Goal: Task Accomplishment & Management: Use online tool/utility

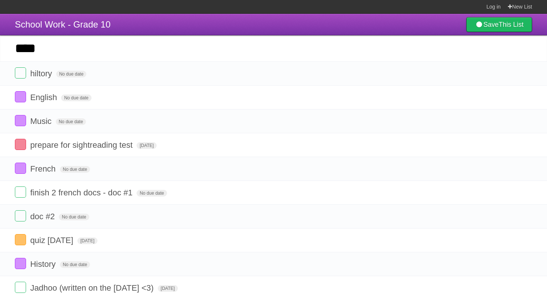
type input "****"
click input "*********" at bounding box center [0, 0] width 0 height 0
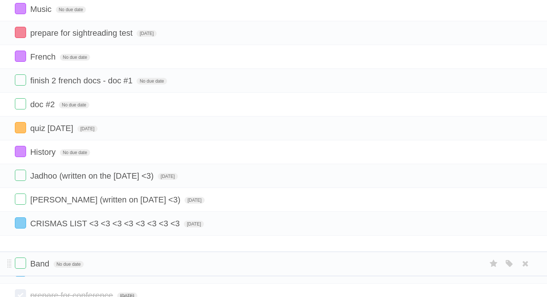
scroll to position [127, 0]
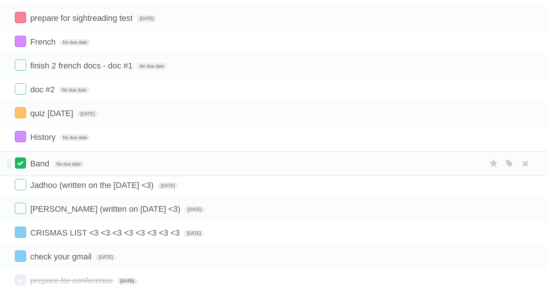
drag, startPoint x: 10, startPoint y: 73, endPoint x: 17, endPoint y: 161, distance: 88.9
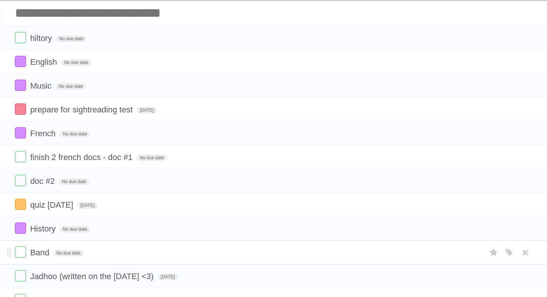
scroll to position [35, 0]
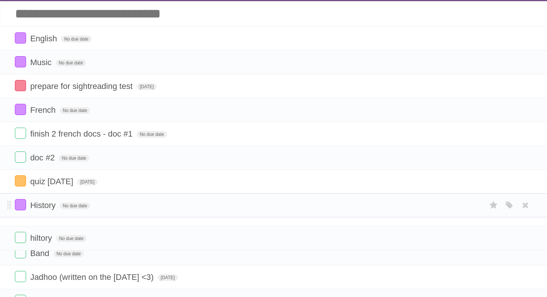
drag, startPoint x: 9, startPoint y: 39, endPoint x: 204, endPoint y: 220, distance: 265.6
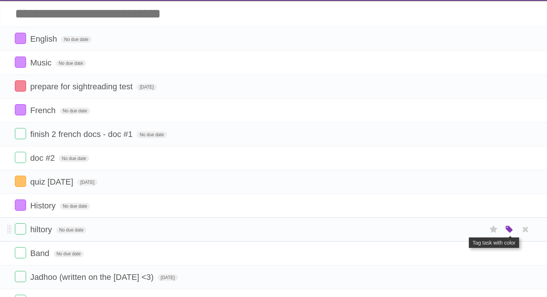
click at [513, 235] on icon "button" at bounding box center [510, 230] width 10 height 10
click at [436, 233] on label "Red" at bounding box center [437, 229] width 8 height 8
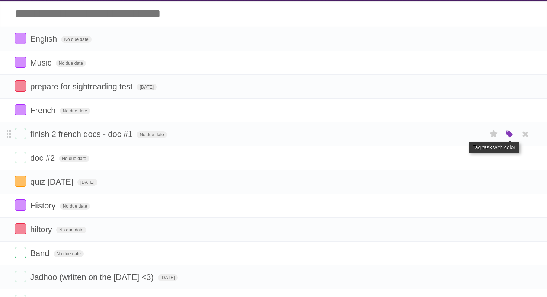
click at [509, 136] on icon "button" at bounding box center [510, 135] width 10 height 10
click at [438, 138] on label "Red" at bounding box center [437, 134] width 8 height 8
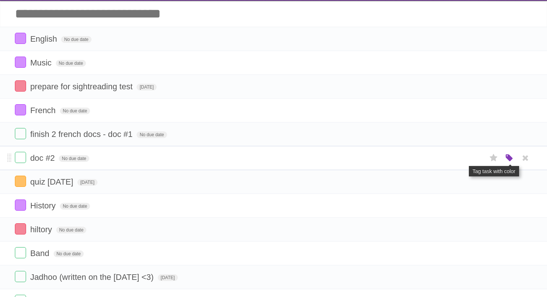
click at [509, 161] on icon "button" at bounding box center [510, 158] width 10 height 10
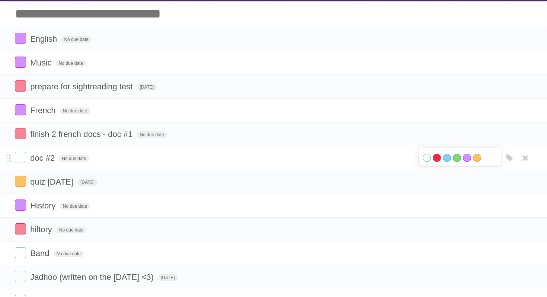
click at [438, 161] on label "Red" at bounding box center [437, 158] width 8 height 8
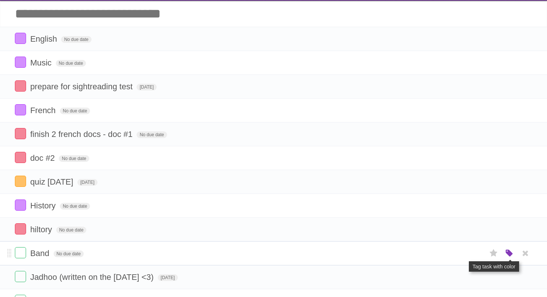
click at [508, 258] on icon "button" at bounding box center [510, 254] width 10 height 10
click at [469, 257] on label "Purple" at bounding box center [467, 253] width 8 height 8
click at [247, 20] on input "Add another task" at bounding box center [273, 14] width 547 height 26
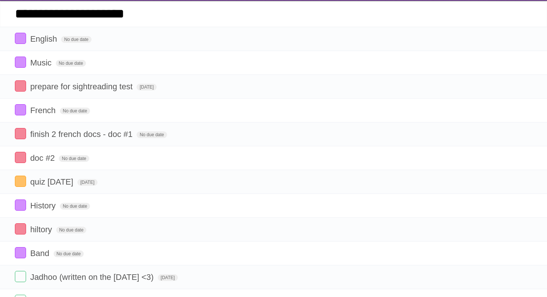
type input "**********"
click input "*********" at bounding box center [0, 0] width 0 height 0
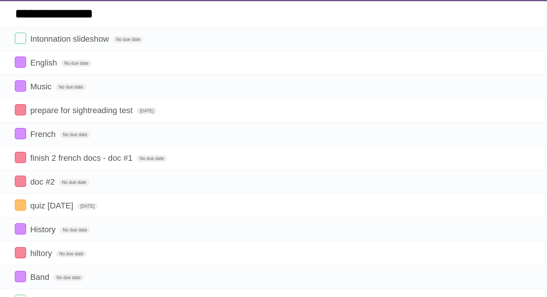
type input "**********"
click input "*********" at bounding box center [0, 0] width 0 height 0
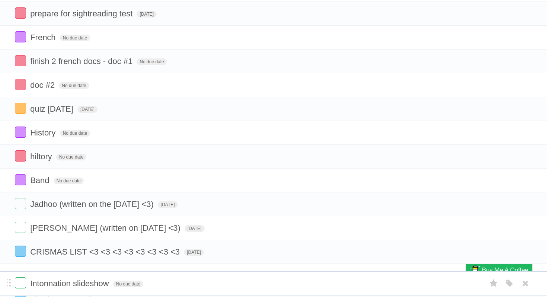
scroll to position [146, 0]
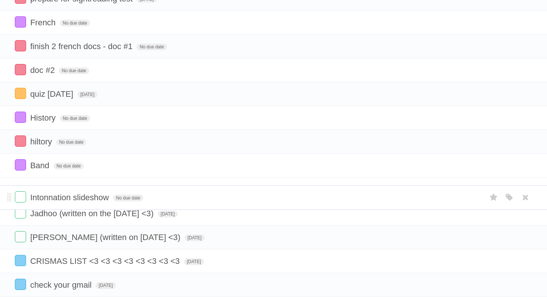
drag, startPoint x: 9, startPoint y: 62, endPoint x: 3, endPoint y: 190, distance: 128.2
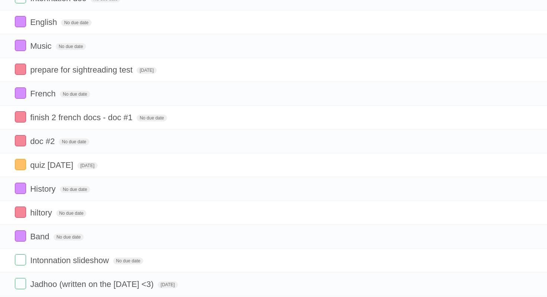
scroll to position [0, 0]
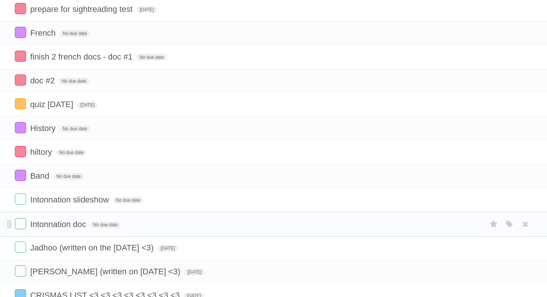
drag, startPoint x: 10, startPoint y: 74, endPoint x: 11, endPoint y: 224, distance: 149.3
click at [509, 204] on icon "button" at bounding box center [510, 200] width 10 height 10
click at [475, 204] on label "Orange" at bounding box center [477, 199] width 8 height 8
click at [511, 229] on icon "button" at bounding box center [510, 224] width 10 height 10
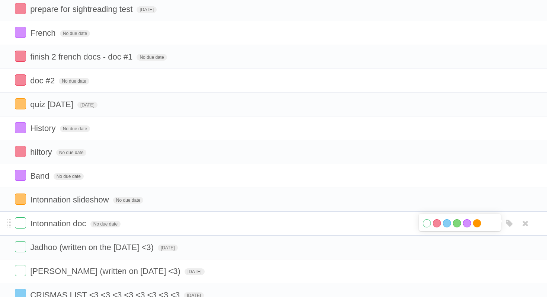
click at [478, 227] on label "Orange" at bounding box center [477, 223] width 8 height 8
click at [127, 204] on span "No due date" at bounding box center [128, 200] width 30 height 7
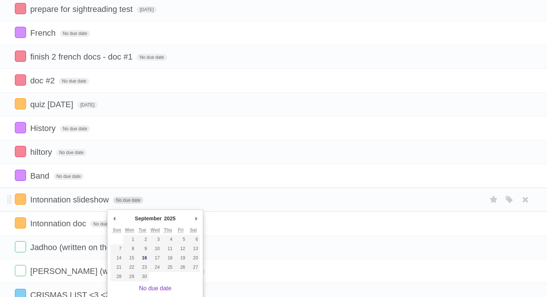
click at [125, 204] on span "No due date" at bounding box center [128, 200] width 30 height 7
click at [163, 69] on li "finish 2 french docs - doc #1 No due date White Red Blue Green Purple Orange" at bounding box center [273, 57] width 547 height 24
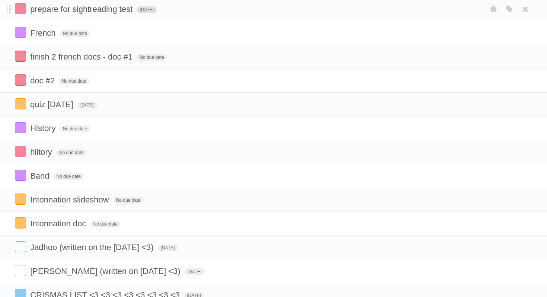
click at [153, 12] on span "[DATE]" at bounding box center [147, 9] width 20 height 7
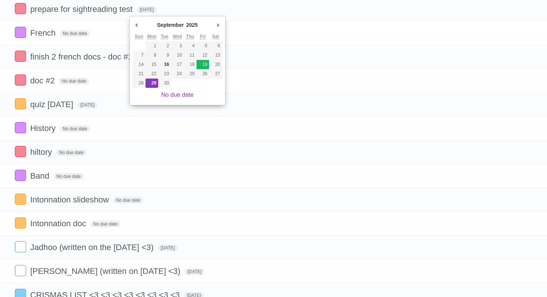
type span "[DATE]"
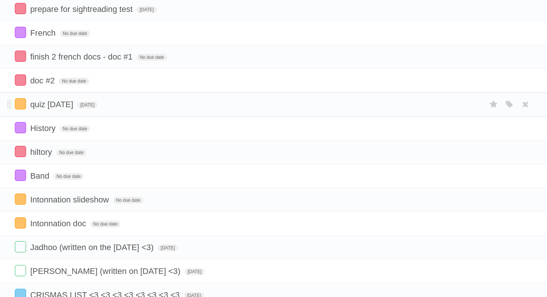
scroll to position [124, 0]
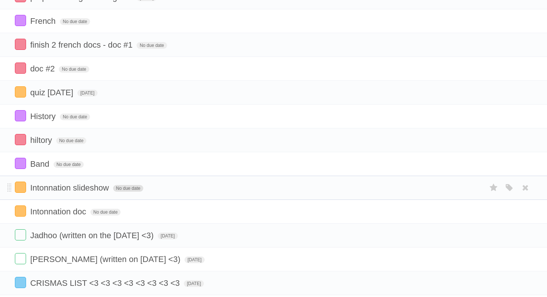
click at [124, 192] on span "No due date" at bounding box center [128, 188] width 30 height 7
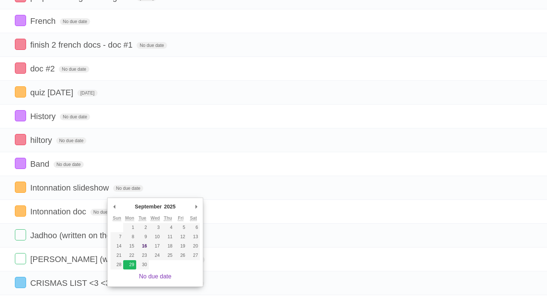
type span "[DATE]"
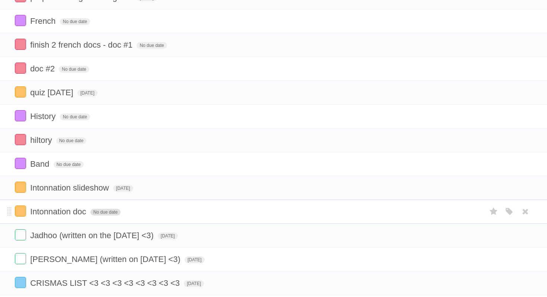
click at [104, 216] on span "No due date" at bounding box center [105, 212] width 30 height 7
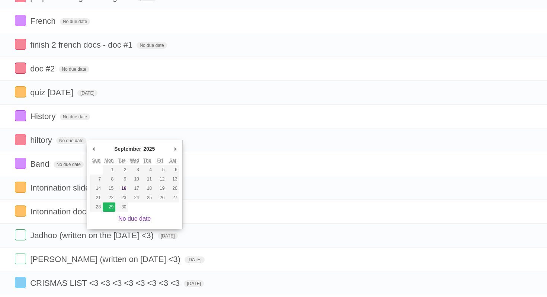
type span "[DATE]"
